Goal: Browse casually

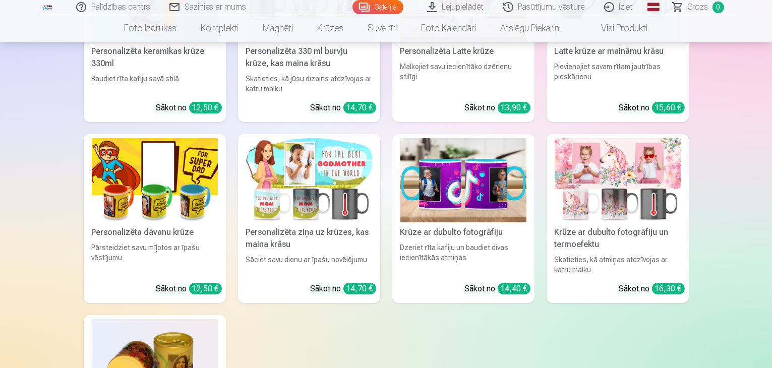
scroll to position [3582, 0]
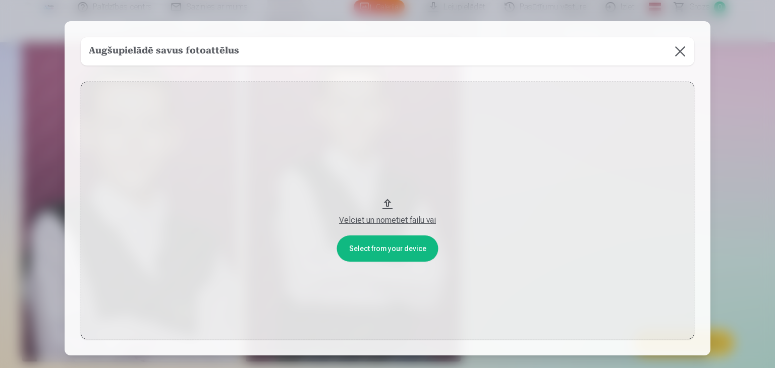
click at [405, 219] on div "Velciet un nometiet failu vai" at bounding box center [387, 220] width 593 height 12
click at [397, 249] on button "Velciet un nometiet failu vai" at bounding box center [387, 211] width 613 height 258
click at [682, 52] on button at bounding box center [680, 51] width 28 height 28
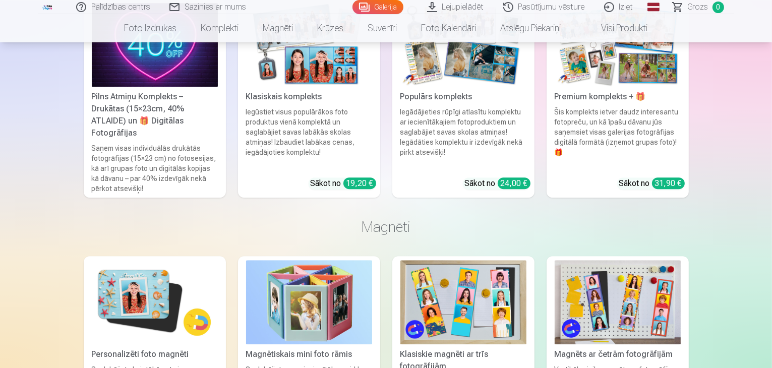
scroll to position [2684, 0]
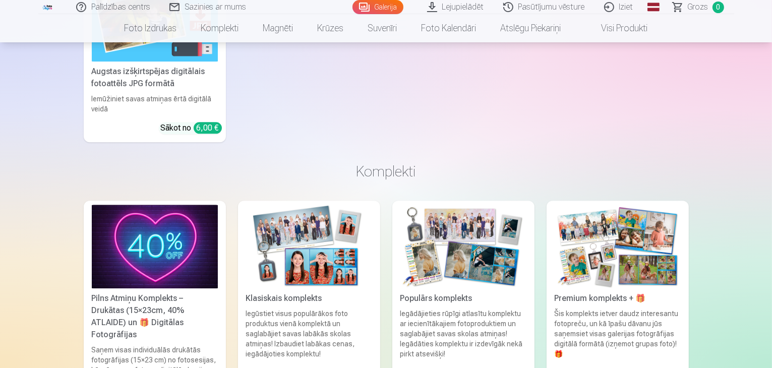
click at [459, 9] on link "Lejupielādēt" at bounding box center [456, 7] width 76 height 14
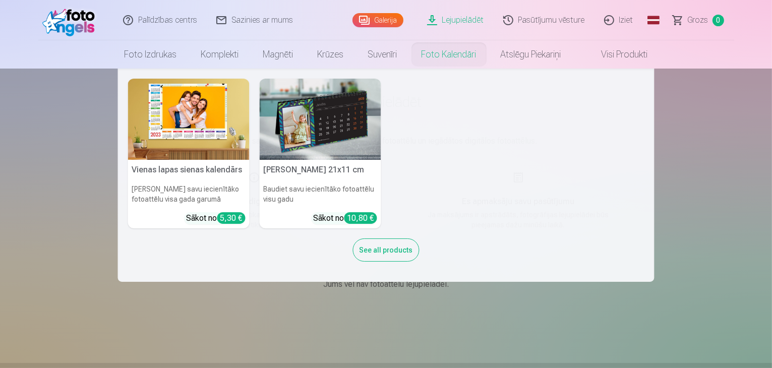
click at [721, 153] on nav "Vienas lapas sienas [PERSON_NAME] savu iecienītāko fotoattēlu visa gada garumā …" at bounding box center [386, 175] width 772 height 213
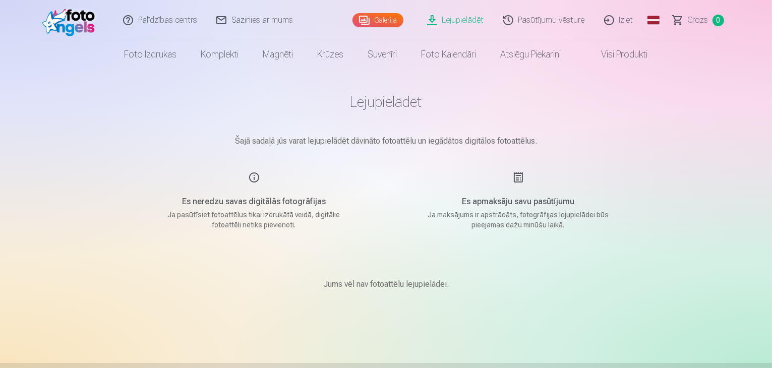
click at [383, 22] on link "Galerija" at bounding box center [378, 20] width 51 height 14
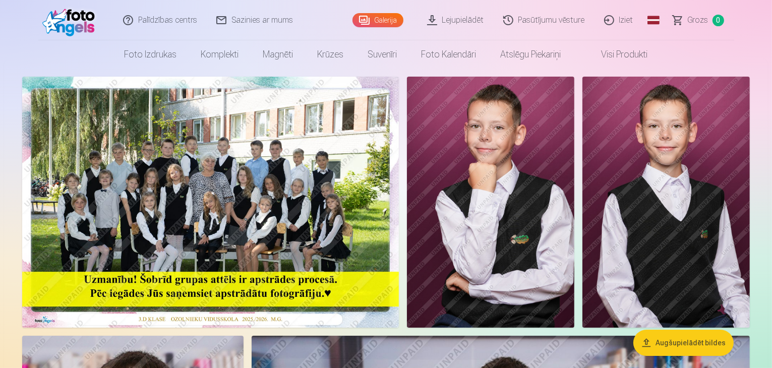
scroll to position [50, 0]
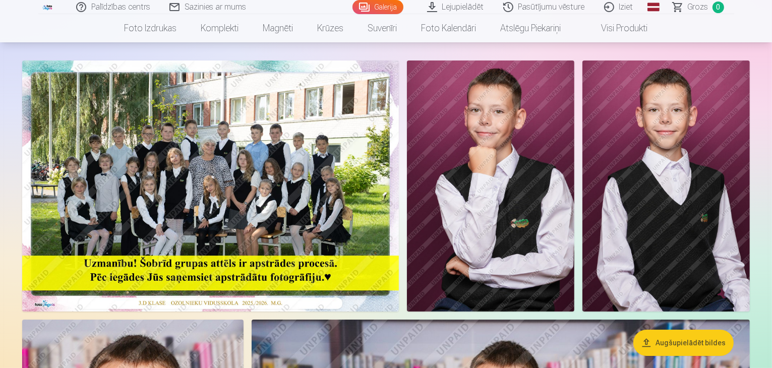
click at [374, 231] on img at bounding box center [210, 186] width 377 height 251
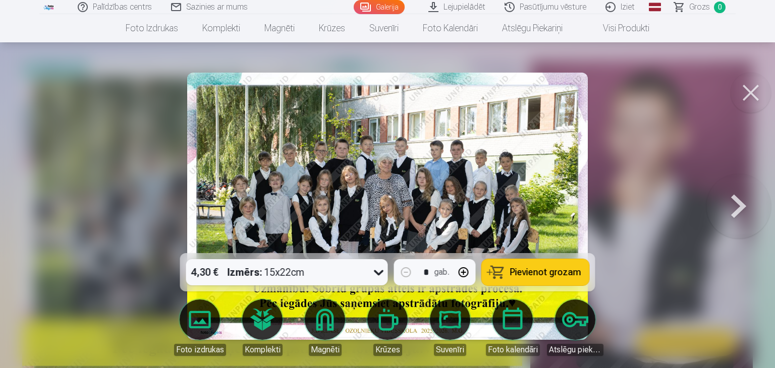
click at [753, 97] on button at bounding box center [750, 93] width 40 height 40
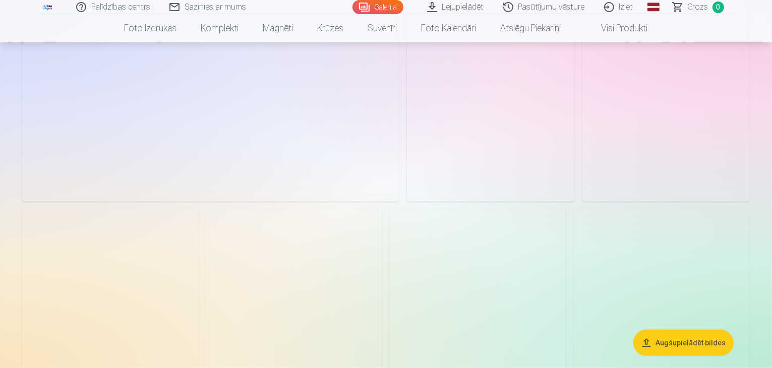
scroll to position [959, 0]
